Goal: Task Accomplishment & Management: Manage account settings

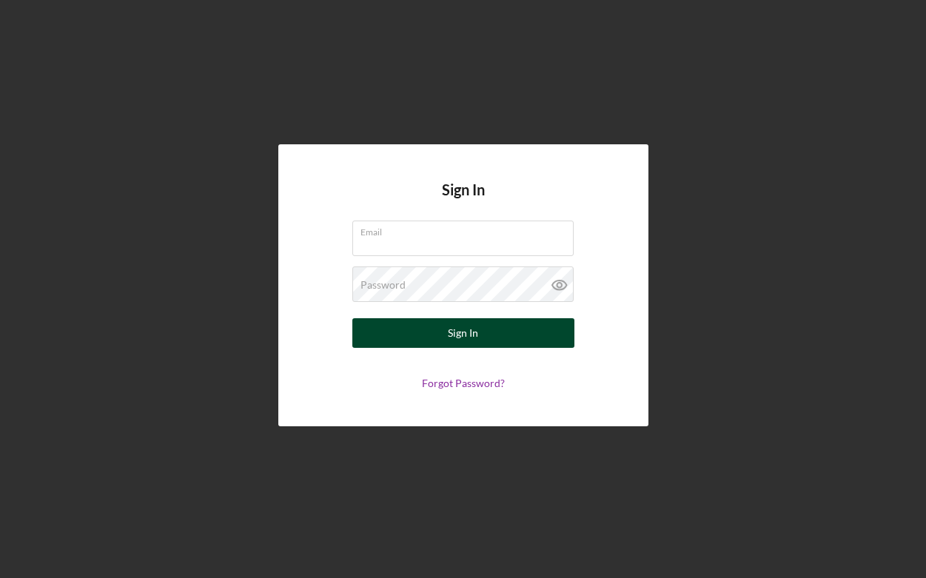
type input "[EMAIL_ADDRESS][DOMAIN_NAME]"
click at [431, 335] on button "Sign In" at bounding box center [463, 333] width 222 height 30
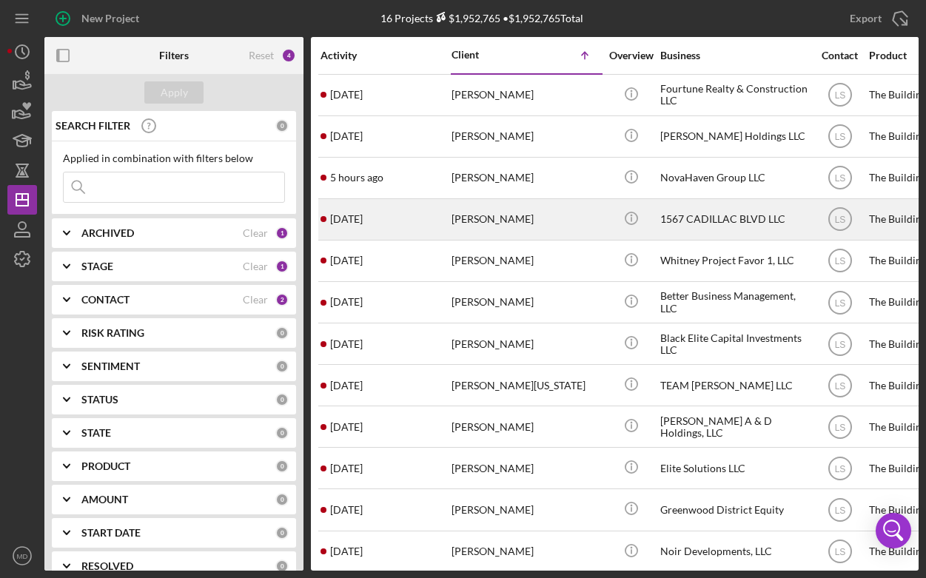
click at [442, 220] on div "[DATE] [PERSON_NAME]" at bounding box center [386, 219] width 130 height 39
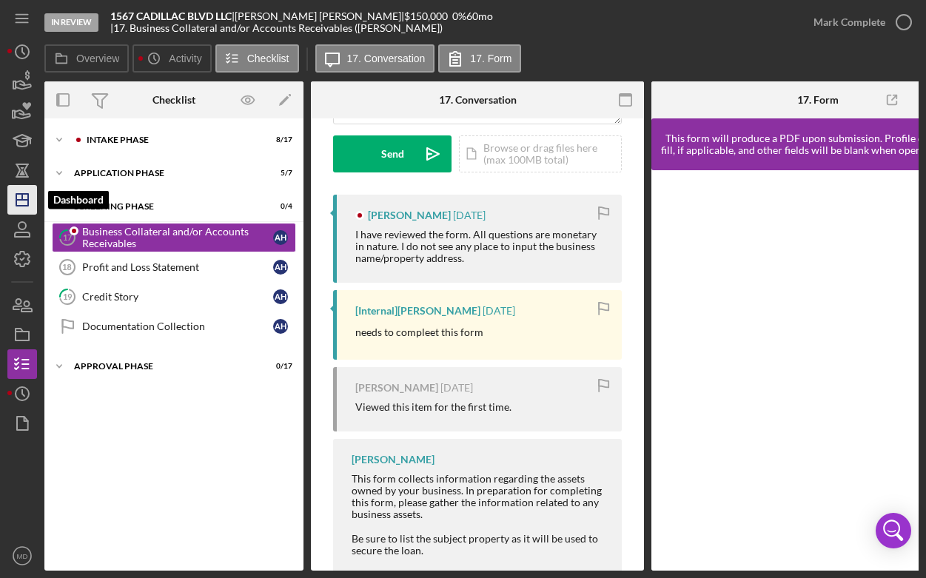
click at [28, 204] on polygon "button" at bounding box center [22, 200] width 12 height 12
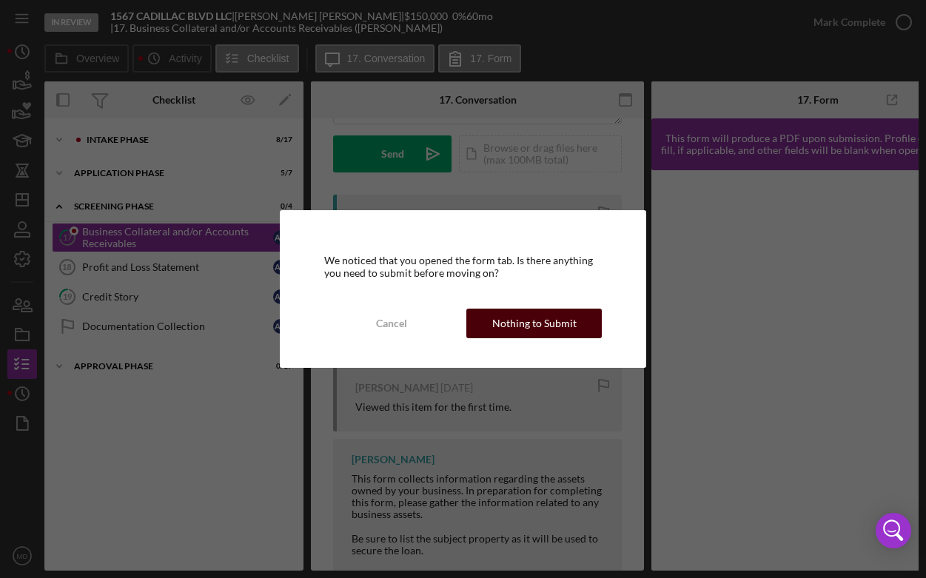
click at [528, 326] on div "Nothing to Submit" at bounding box center [534, 324] width 84 height 30
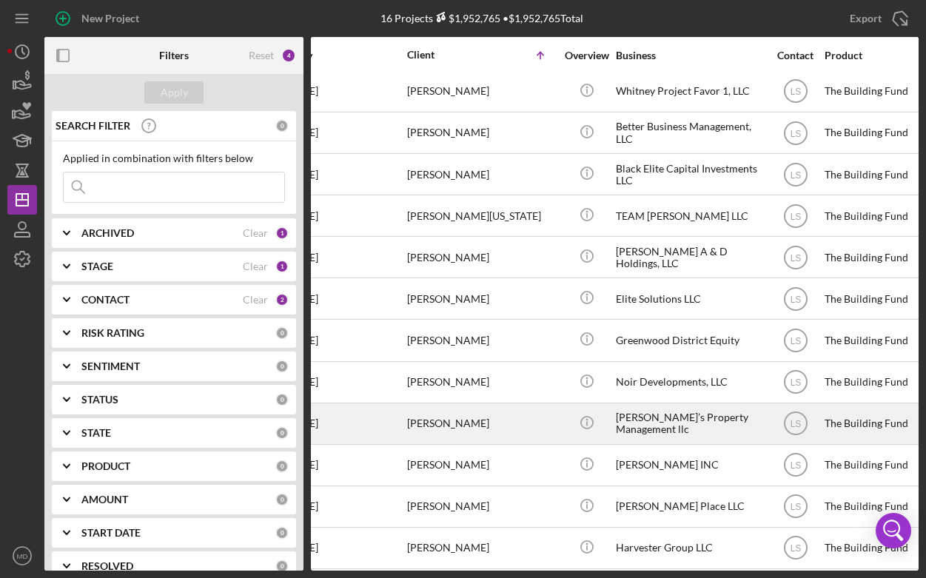
scroll to position [170, 0]
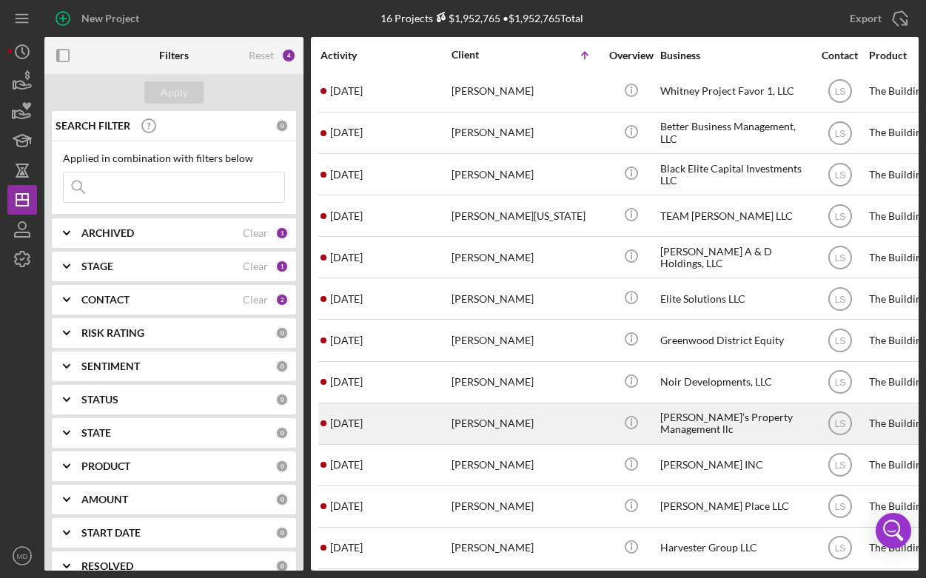
click at [500, 429] on div "[PERSON_NAME]" at bounding box center [526, 423] width 148 height 39
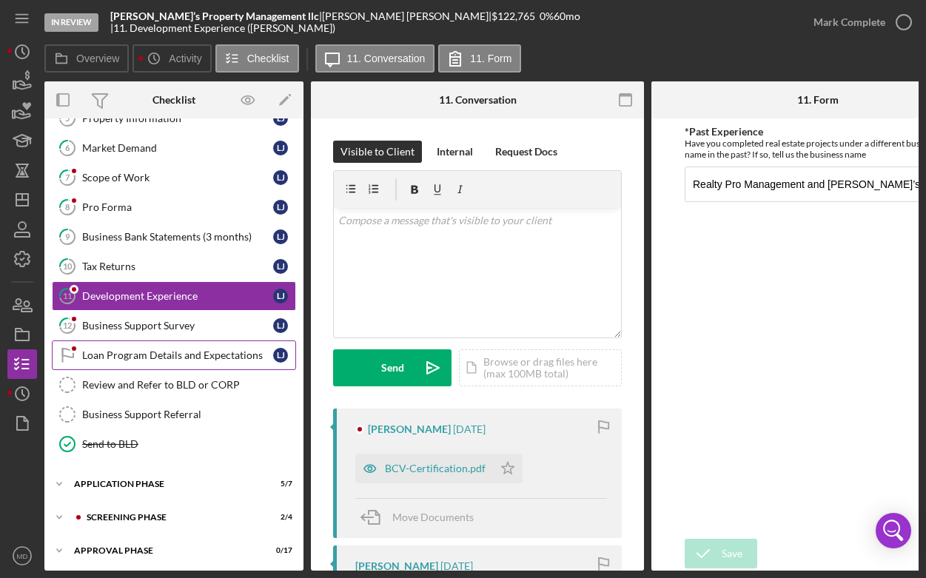
scroll to position [208, 0]
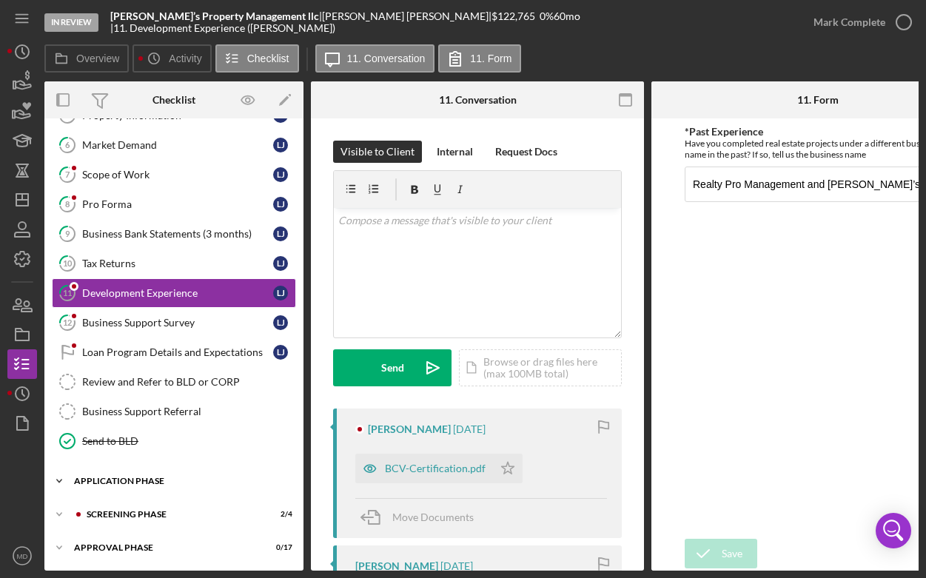
click at [61, 476] on icon "Icon/Expander" at bounding box center [59, 481] width 30 height 30
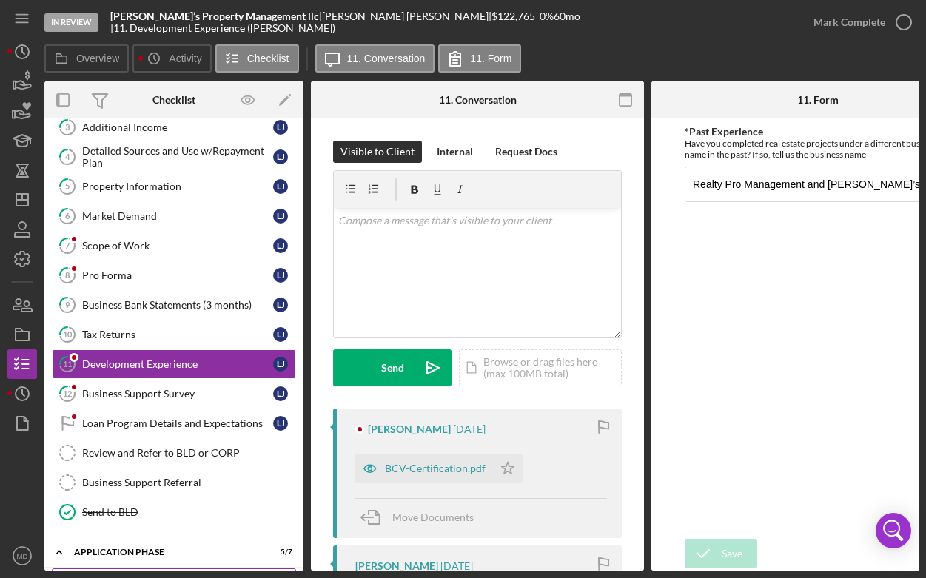
scroll to position [124, 0]
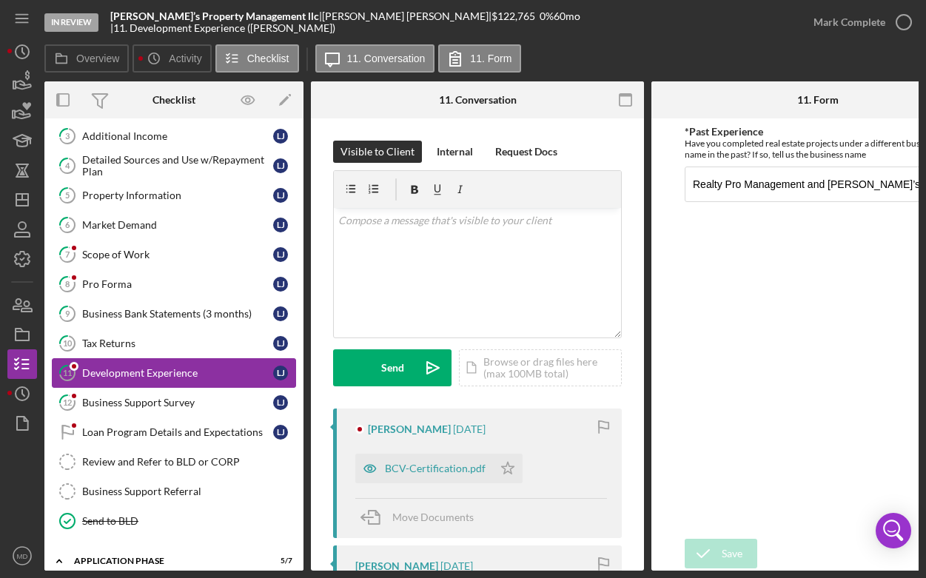
click at [164, 380] on link "11 Development Experience [PERSON_NAME]" at bounding box center [174, 373] width 244 height 30
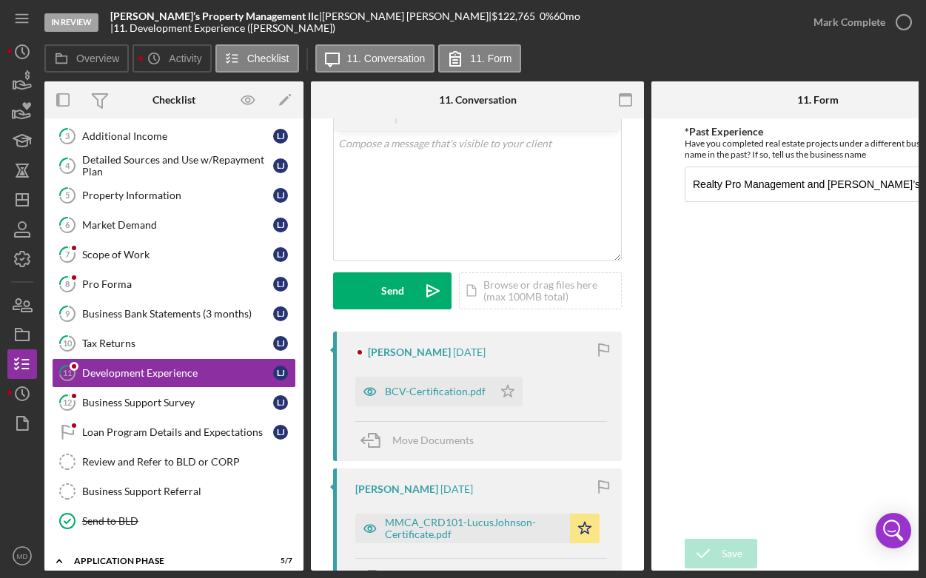
scroll to position [82, 0]
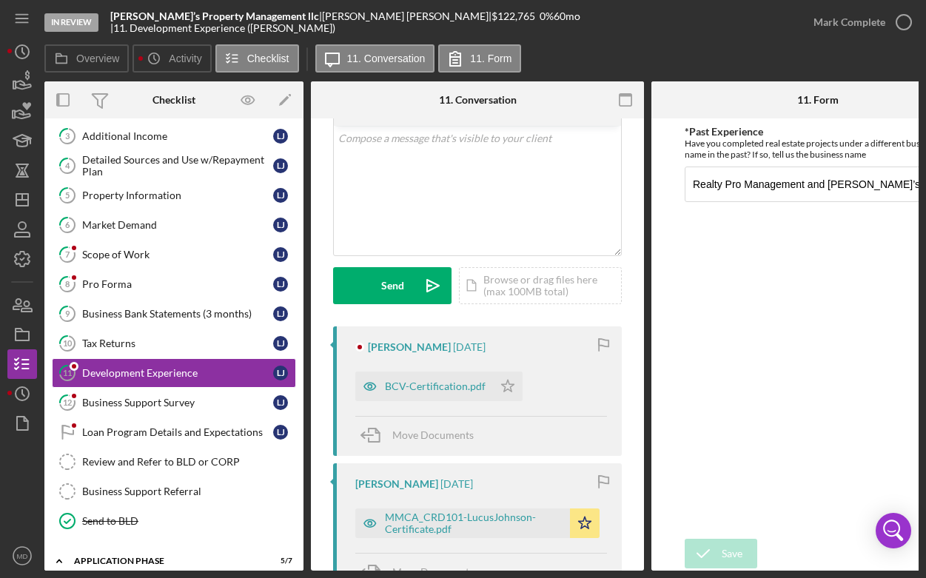
click at [395, 386] on div "BCV-Certification.pdf" at bounding box center [435, 387] width 101 height 12
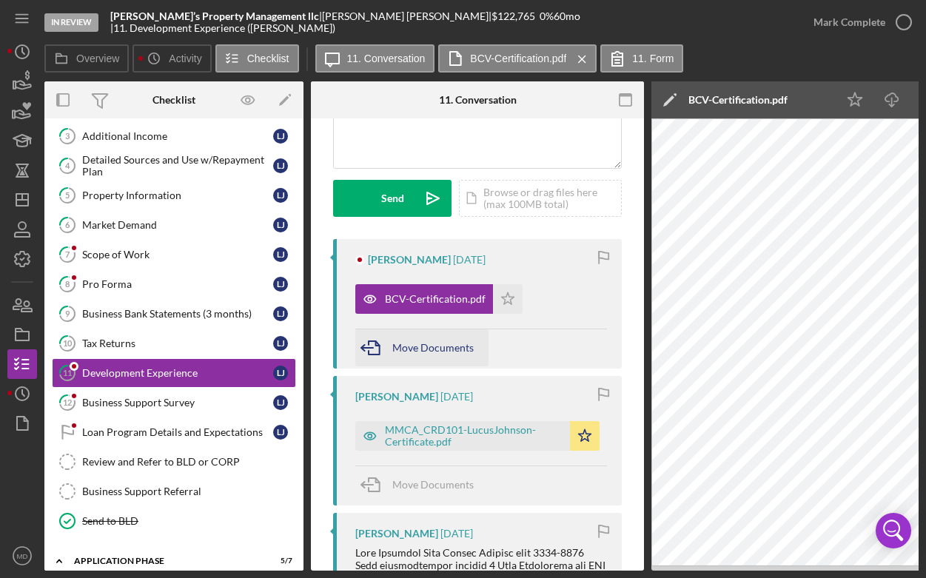
scroll to position [173, 0]
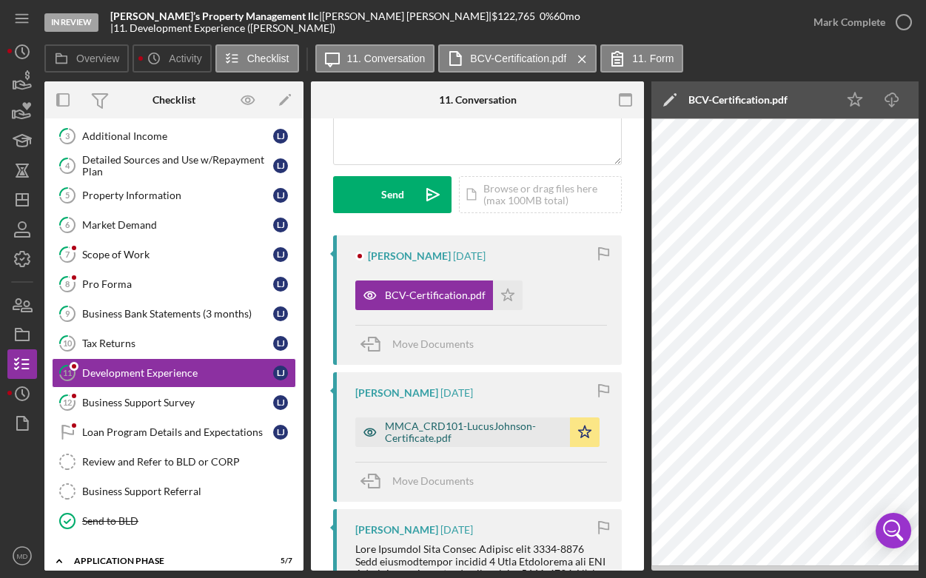
click at [398, 442] on div "MMCA_CRD101-LucusJohnson-Certificate.pdf" at bounding box center [474, 433] width 178 height 24
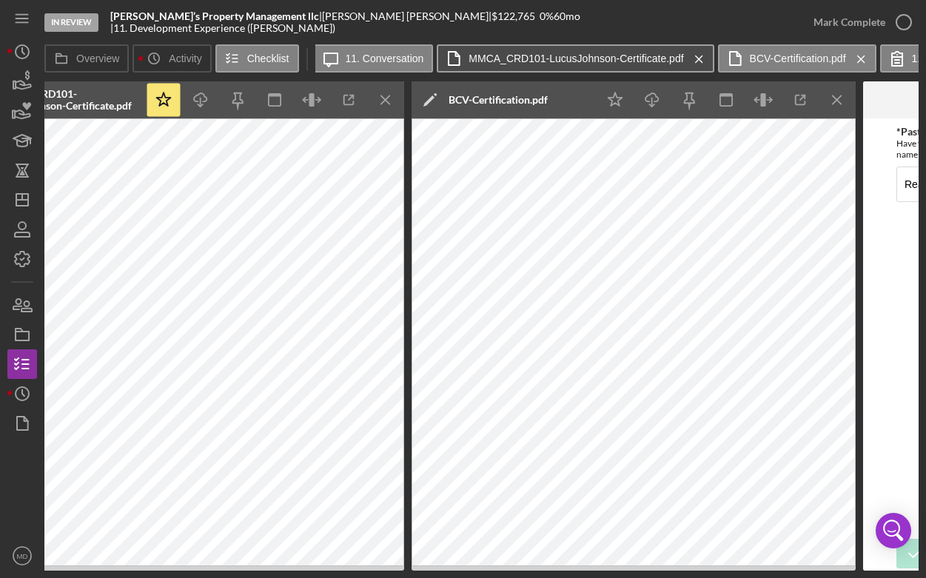
scroll to position [0, 47]
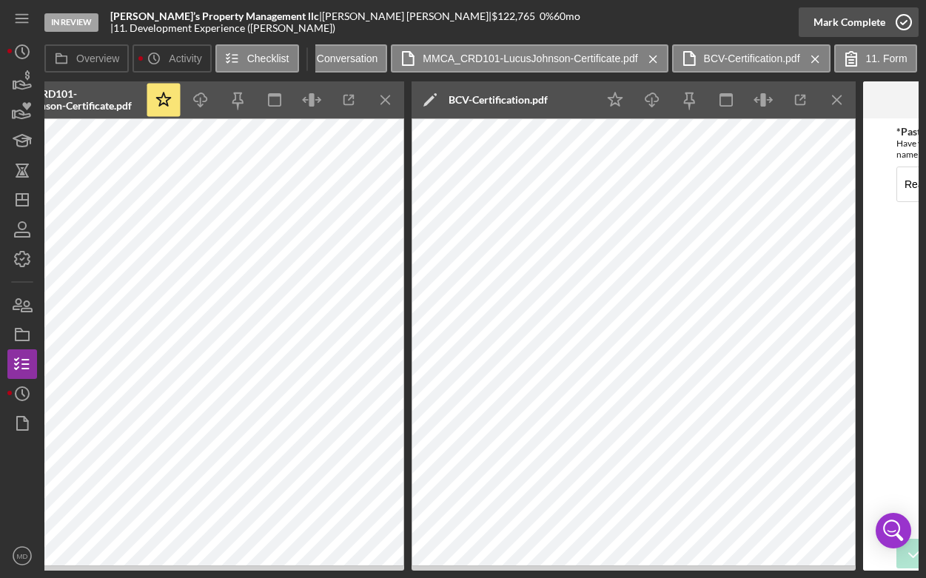
click at [898, 18] on icon "button" at bounding box center [904, 22] width 37 height 37
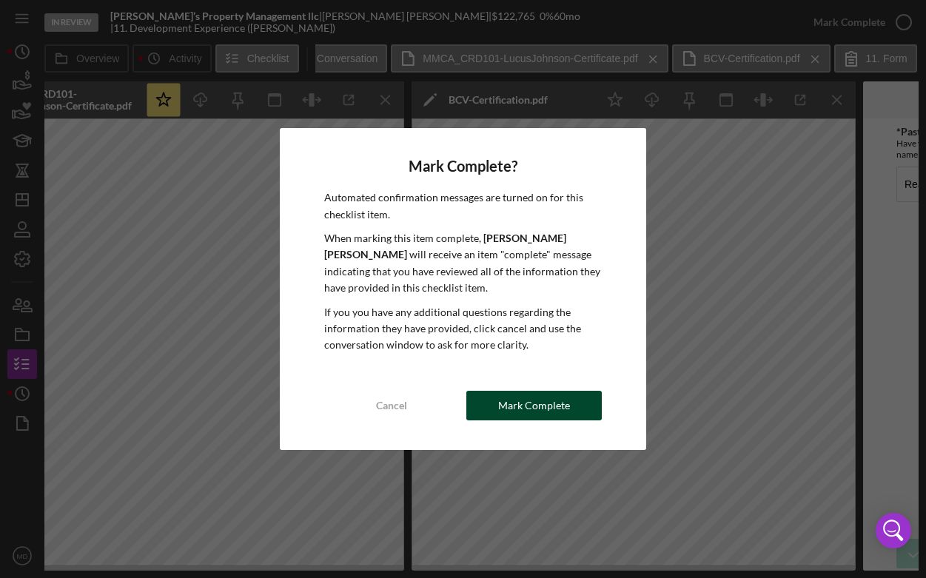
click at [546, 405] on div "Mark Complete" at bounding box center [534, 406] width 72 height 30
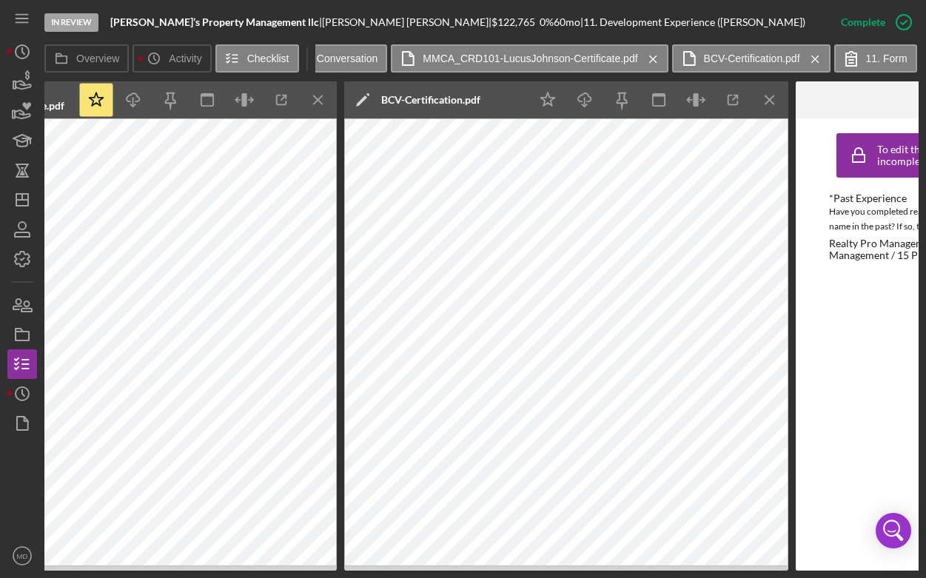
scroll to position [0, 766]
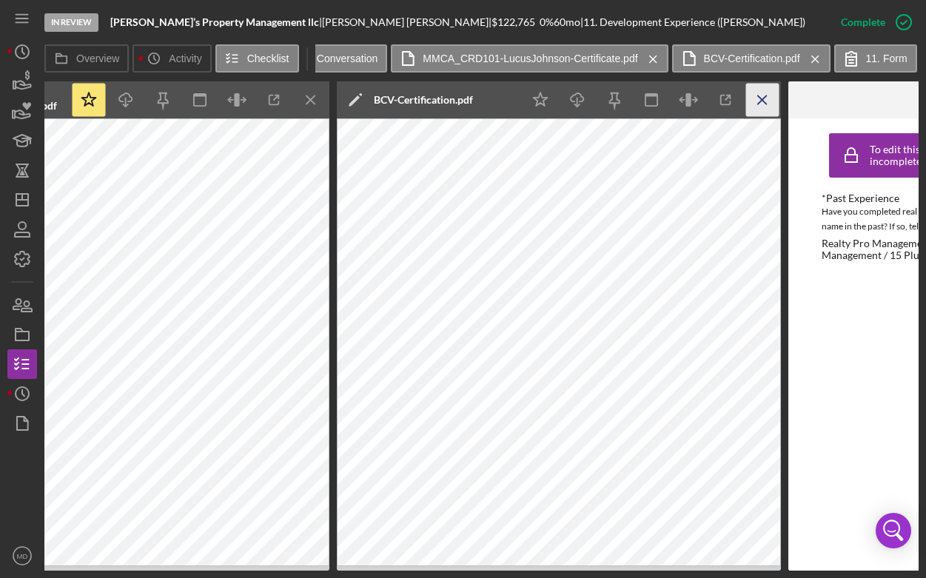
click at [763, 107] on icon "Icon/Menu Close" at bounding box center [762, 100] width 33 height 33
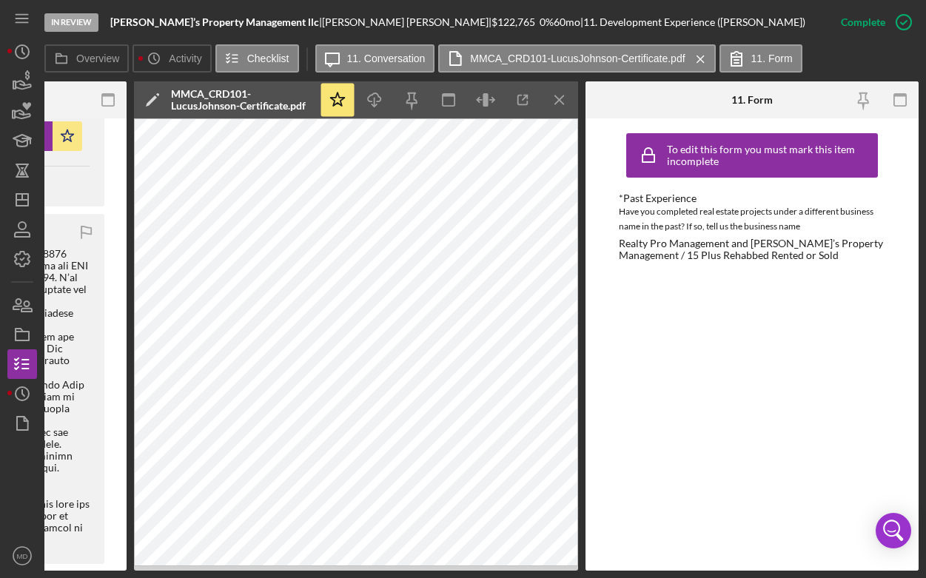
scroll to position [0, 518]
click at [563, 101] on icon "Icon/Menu Close" at bounding box center [559, 100] width 33 height 33
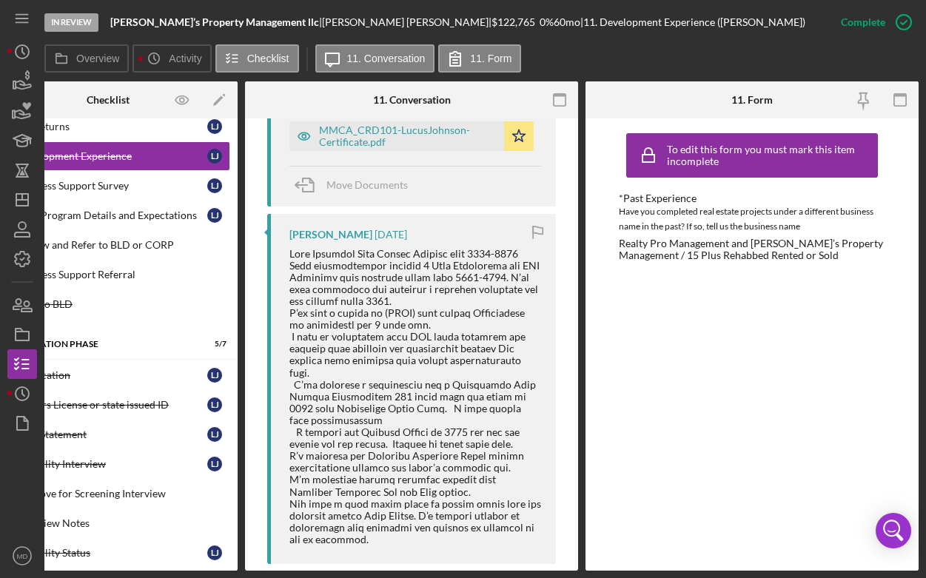
scroll to position [0, 0]
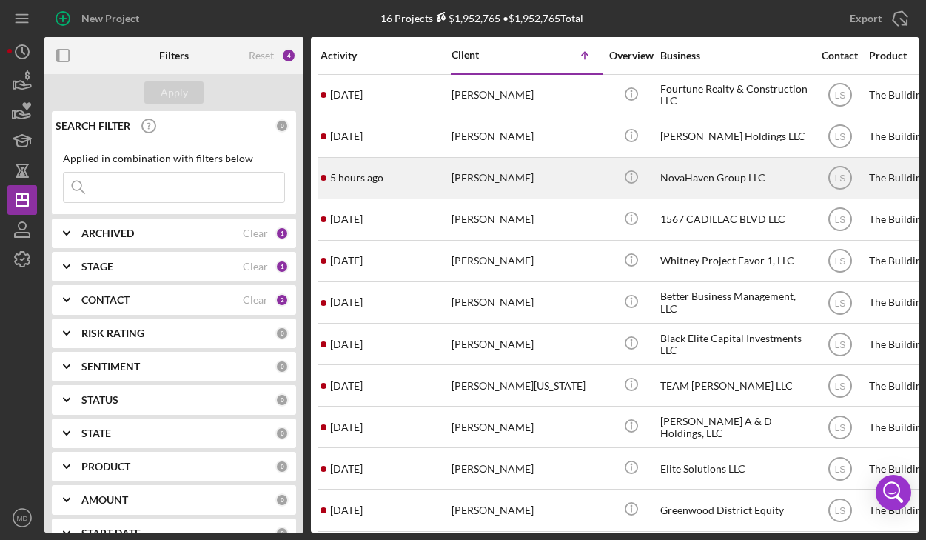
click at [463, 182] on div "[PERSON_NAME]" at bounding box center [526, 177] width 148 height 39
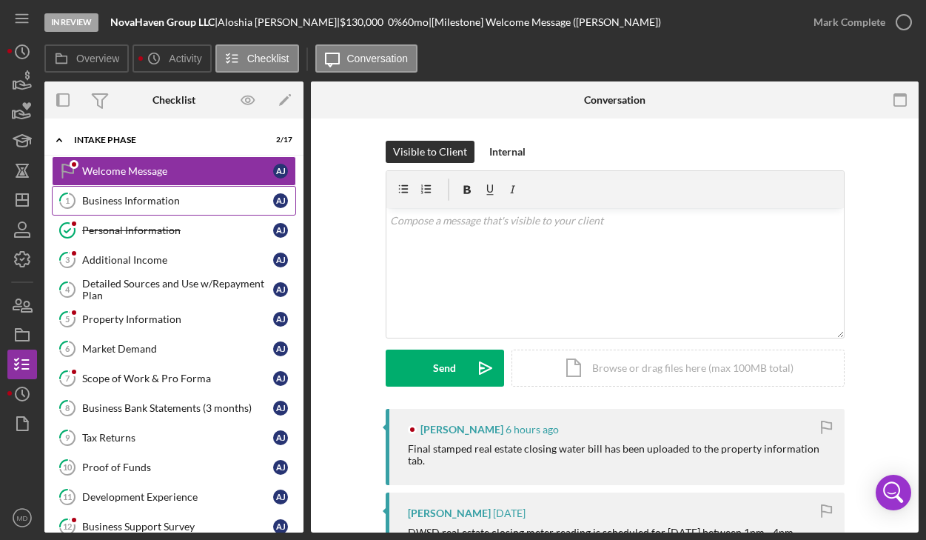
click at [143, 199] on div "Business Information" at bounding box center [177, 201] width 191 height 12
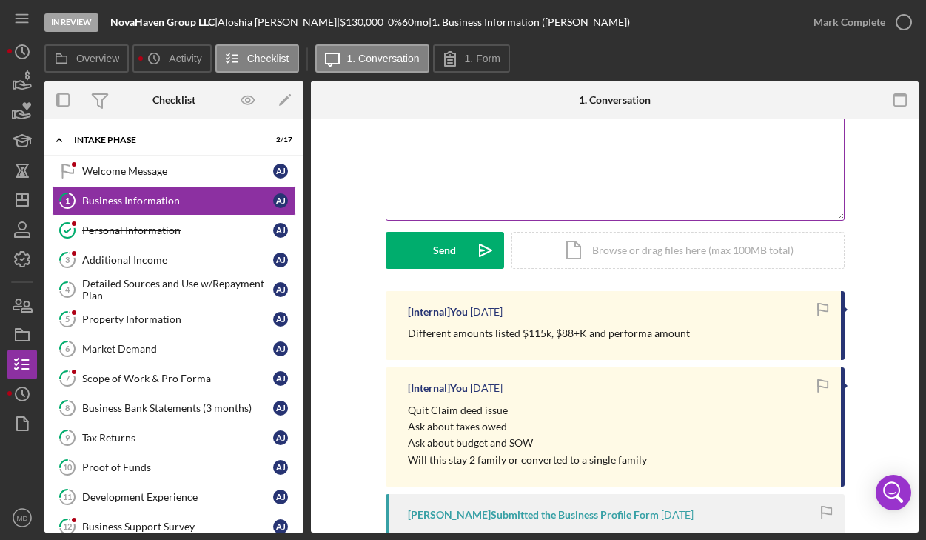
scroll to position [124, 0]
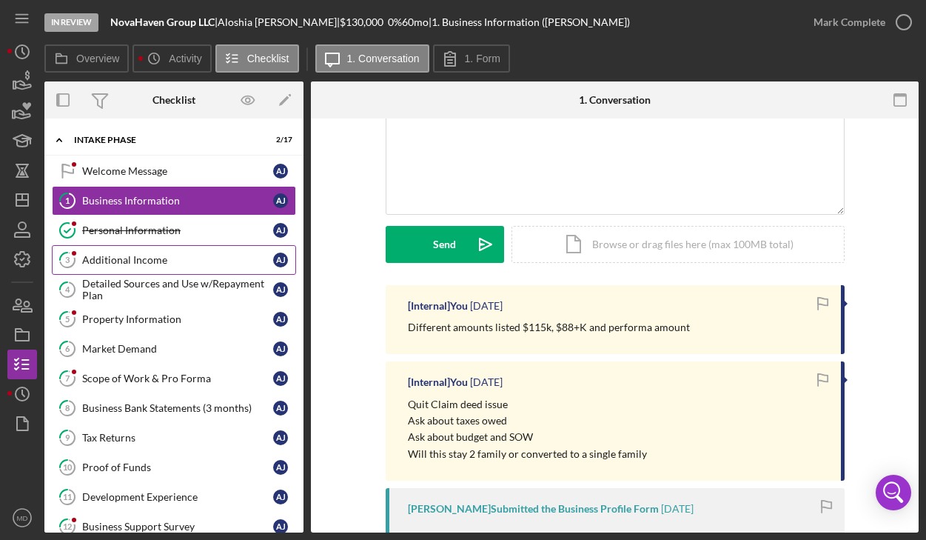
click at [158, 264] on div "Additional Income" at bounding box center [177, 260] width 191 height 12
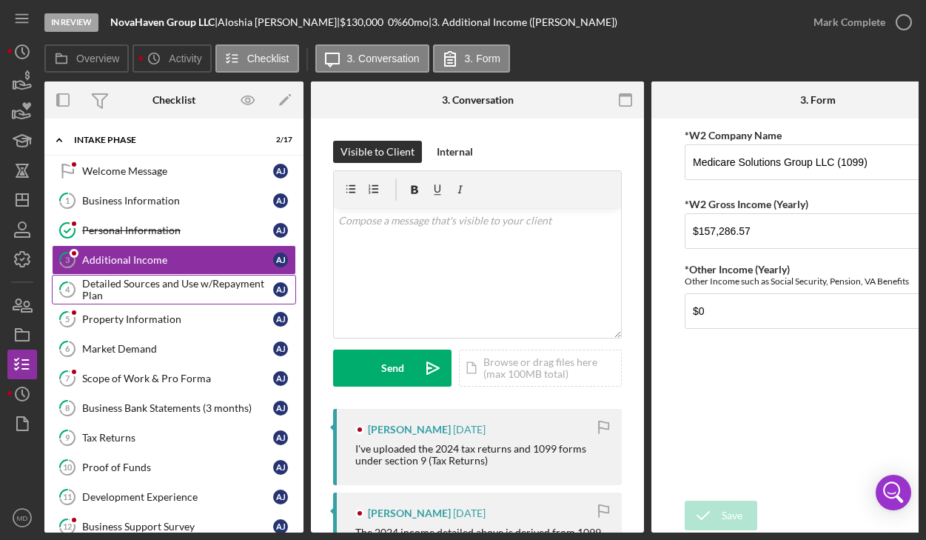
click at [155, 286] on div "Detailed Sources and Use w/Repayment Plan" at bounding box center [177, 290] width 191 height 24
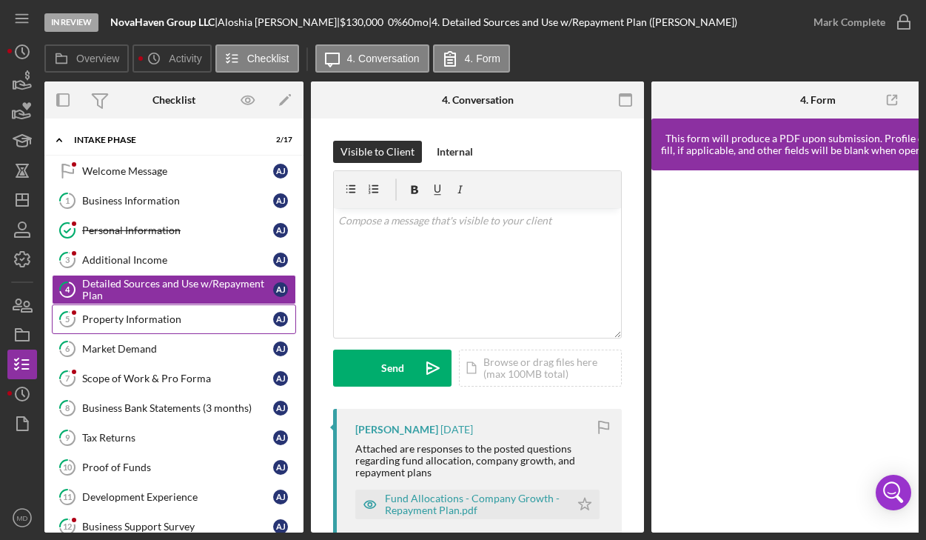
click at [155, 312] on link "5 Property Information A J" at bounding box center [174, 319] width 244 height 30
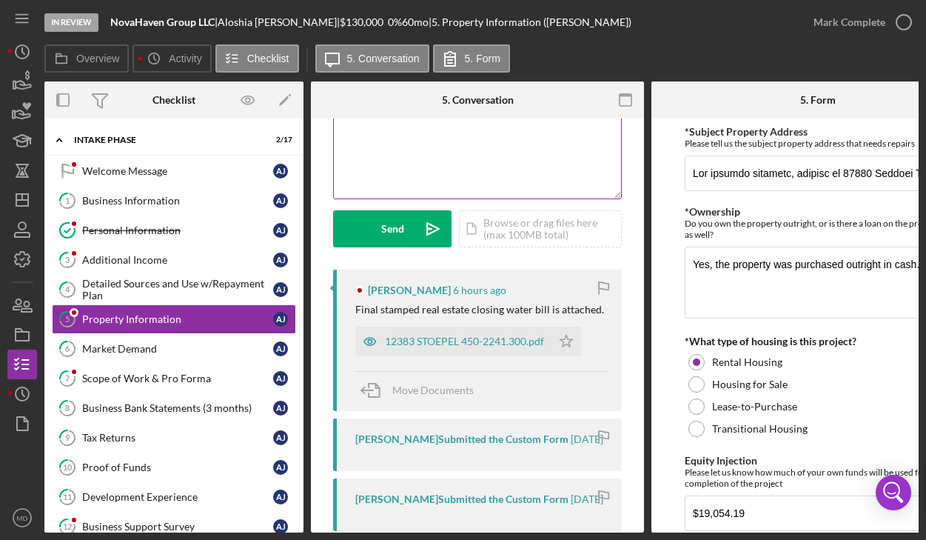
scroll to position [142, 0]
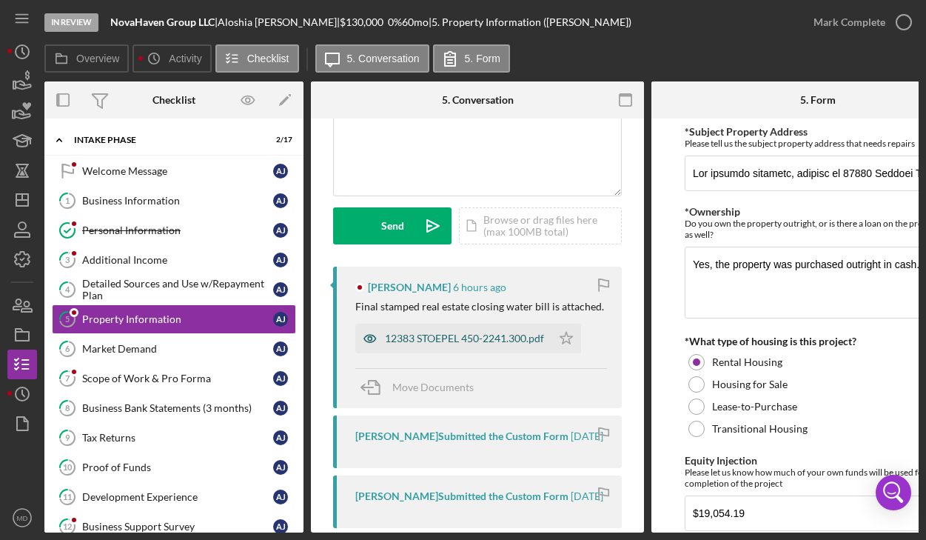
click at [418, 347] on div "12383 STOEPEL 450-2241.300.pdf" at bounding box center [453, 339] width 196 height 30
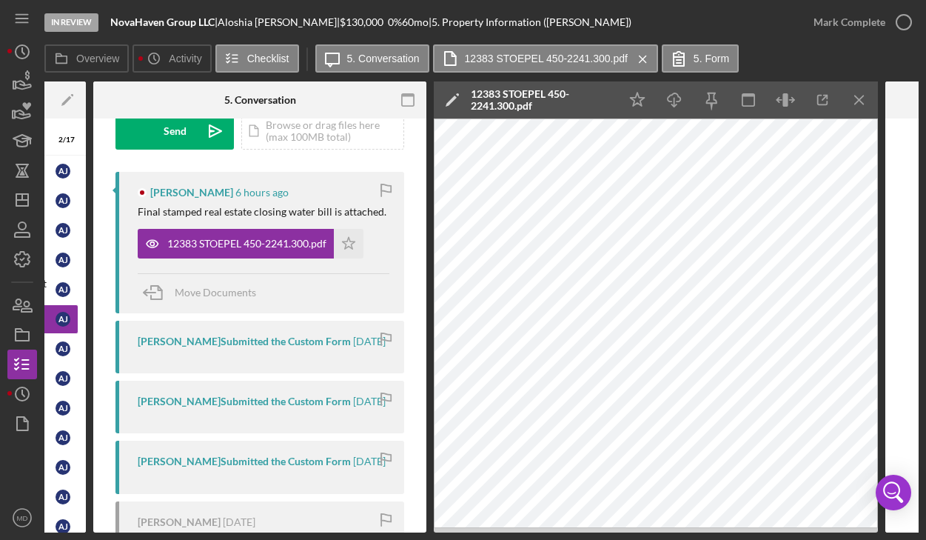
scroll to position [260, 0]
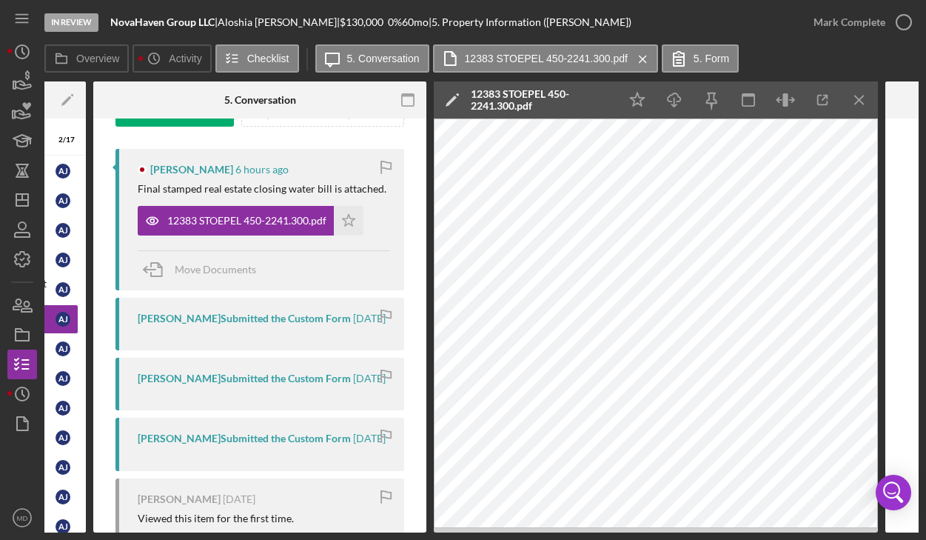
click at [258, 337] on div "[PERSON_NAME] Submitted the Custom Form [DATE]" at bounding box center [260, 324] width 289 height 53
click at [261, 323] on div "[PERSON_NAME] Submitted the Custom Form" at bounding box center [244, 318] width 213 height 12
click at [244, 384] on div "[PERSON_NAME] Submitted the Custom Form" at bounding box center [244, 378] width 213 height 12
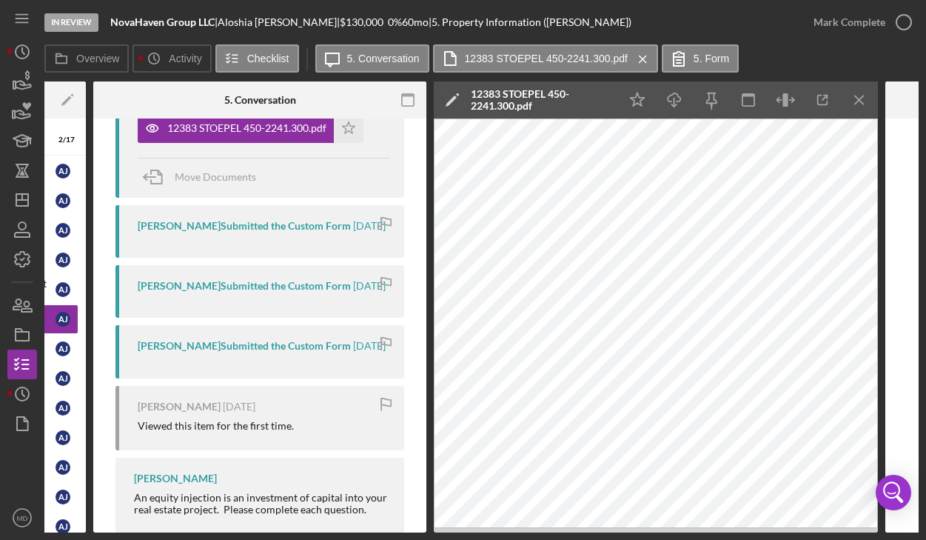
scroll to position [357, 0]
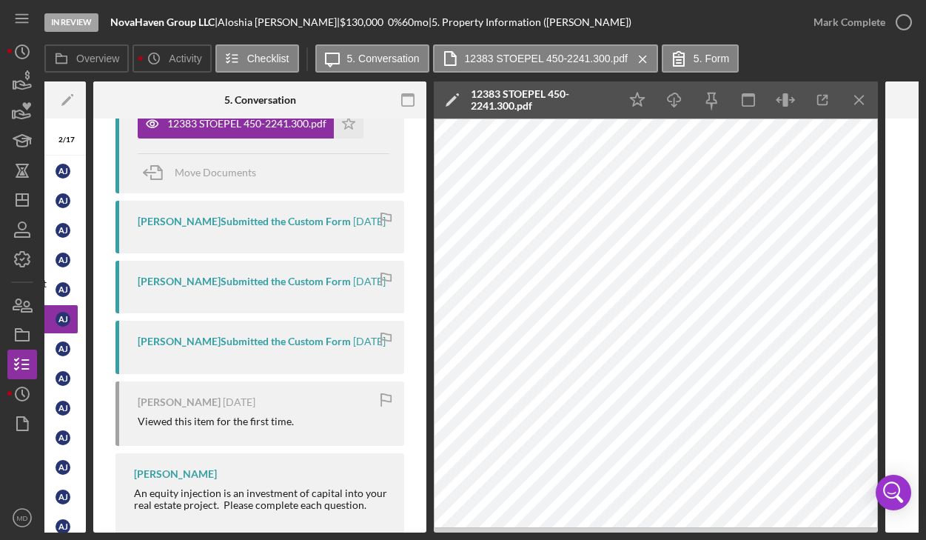
click at [244, 373] on div "[PERSON_NAME] Submitted the Custom Form [DATE]" at bounding box center [260, 347] width 289 height 53
click at [245, 427] on div "Viewed this item for the first time." at bounding box center [216, 421] width 156 height 12
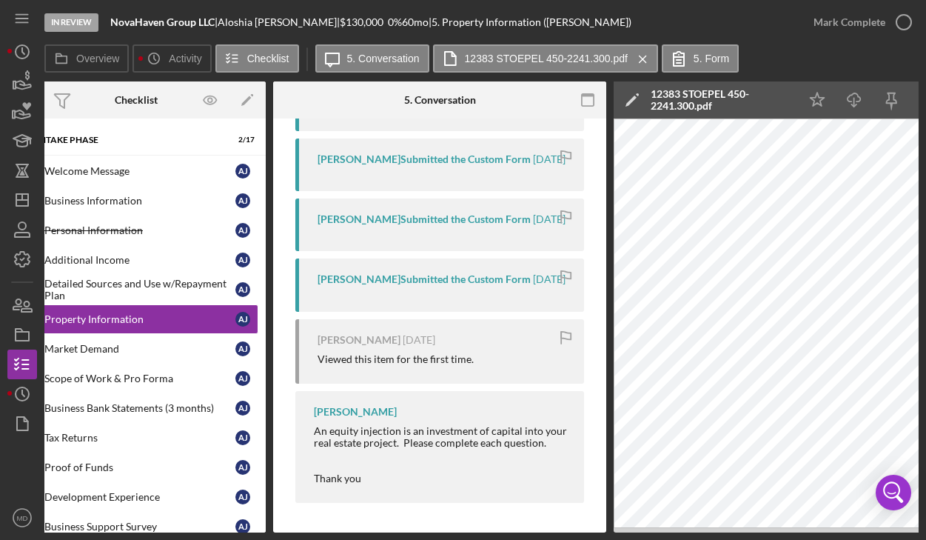
scroll to position [0, 0]
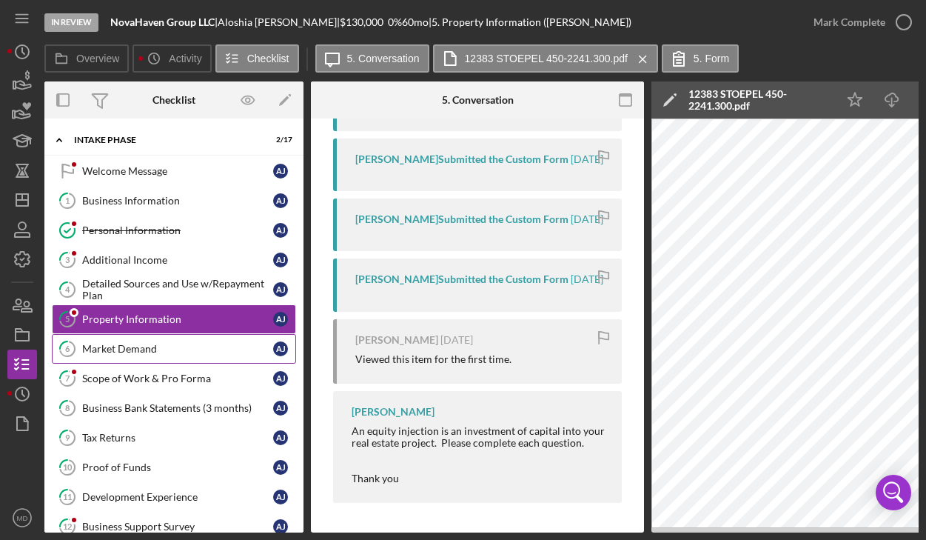
click at [140, 347] on div "Market Demand" at bounding box center [177, 349] width 191 height 12
